Goal: Task Accomplishment & Management: Complete application form

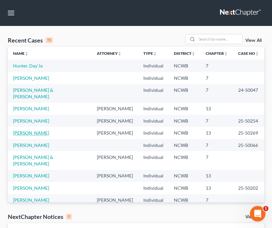
click at [32, 130] on link "[PERSON_NAME]" at bounding box center [31, 133] width 36 height 6
select select "4"
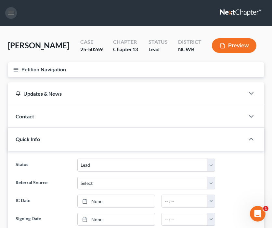
click at [9, 14] on button "button" at bounding box center [11, 13] width 12 height 12
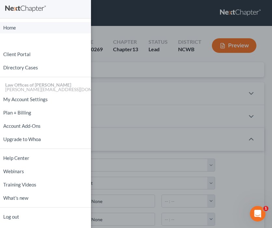
click at [10, 29] on link "Home" at bounding box center [45, 27] width 91 height 11
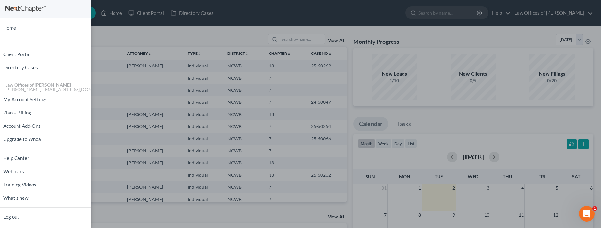
click at [109, 99] on div "Home New Case Client Portal Directory Cases Law Offices of [PERSON_NAME] PA [PE…" at bounding box center [300, 114] width 601 height 228
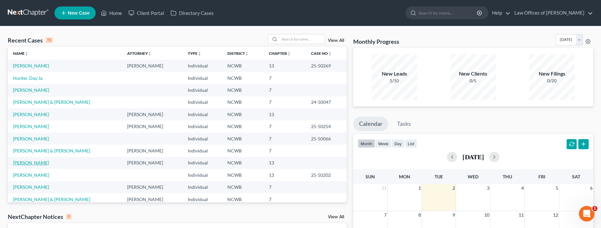
click at [28, 163] on link "[PERSON_NAME]" at bounding box center [31, 163] width 36 height 6
select select "4"
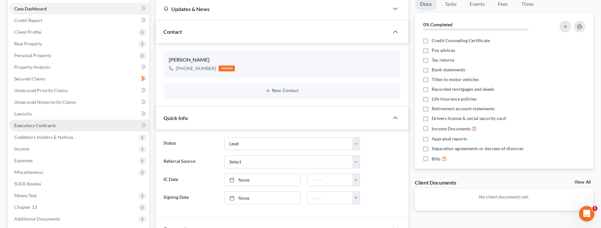
scroll to position [65, 0]
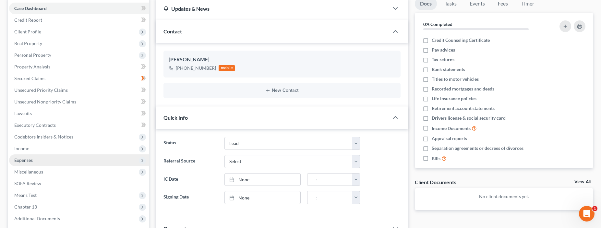
click at [22, 160] on span "Expenses" at bounding box center [23, 160] width 19 height 6
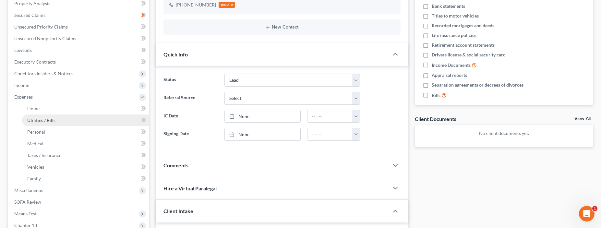
scroll to position [130, 0]
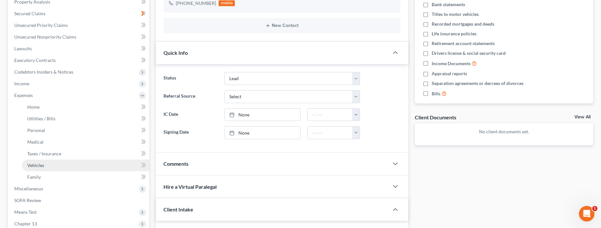
click at [36, 168] on link "Vehicles" at bounding box center [85, 166] width 127 height 12
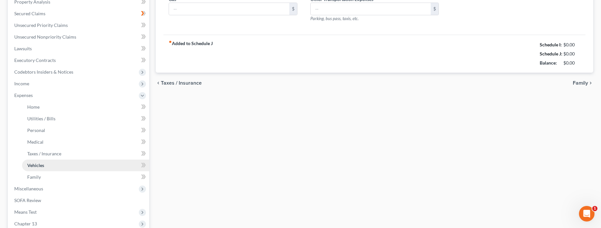
scroll to position [43, 0]
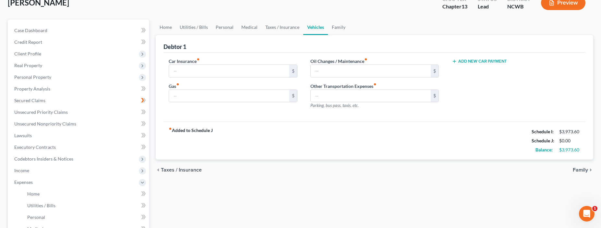
type input "169.00"
type input "150.00"
type input "0.00"
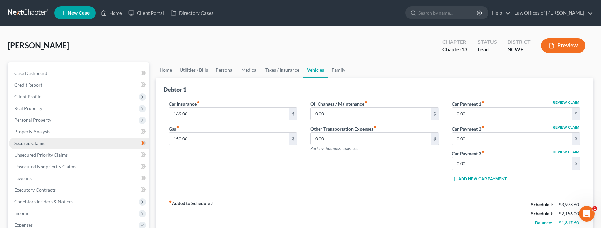
click at [31, 142] on span "Secured Claims" at bounding box center [29, 144] width 31 height 6
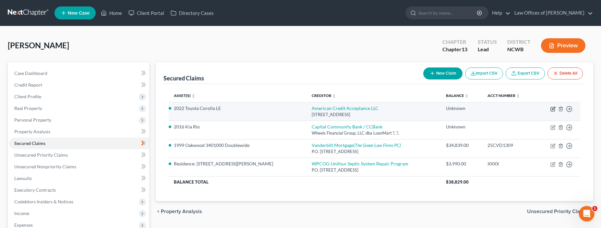
click at [271, 109] on icon "button" at bounding box center [553, 108] width 3 height 3
select select "28"
select select "4"
select select "0"
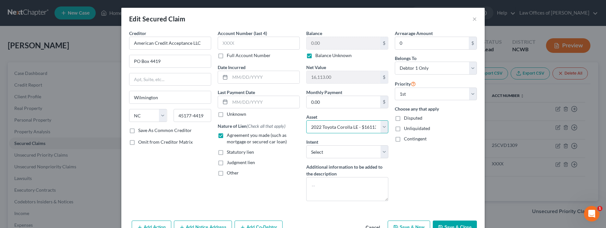
click at [271, 128] on select "Select Other Multiple Assets 1999 Oakwood Doublewide Mobile Home - $0.0 Residen…" at bounding box center [347, 126] width 82 height 13
click at [271, 188] on div "Account Number (last 4) Full Account Number Date Incurred Last Payment Date Unk…" at bounding box center [259, 118] width 89 height 177
click at [271, 19] on button "×" at bounding box center [475, 19] width 5 height 8
